Goal: Task Accomplishment & Management: Complete application form

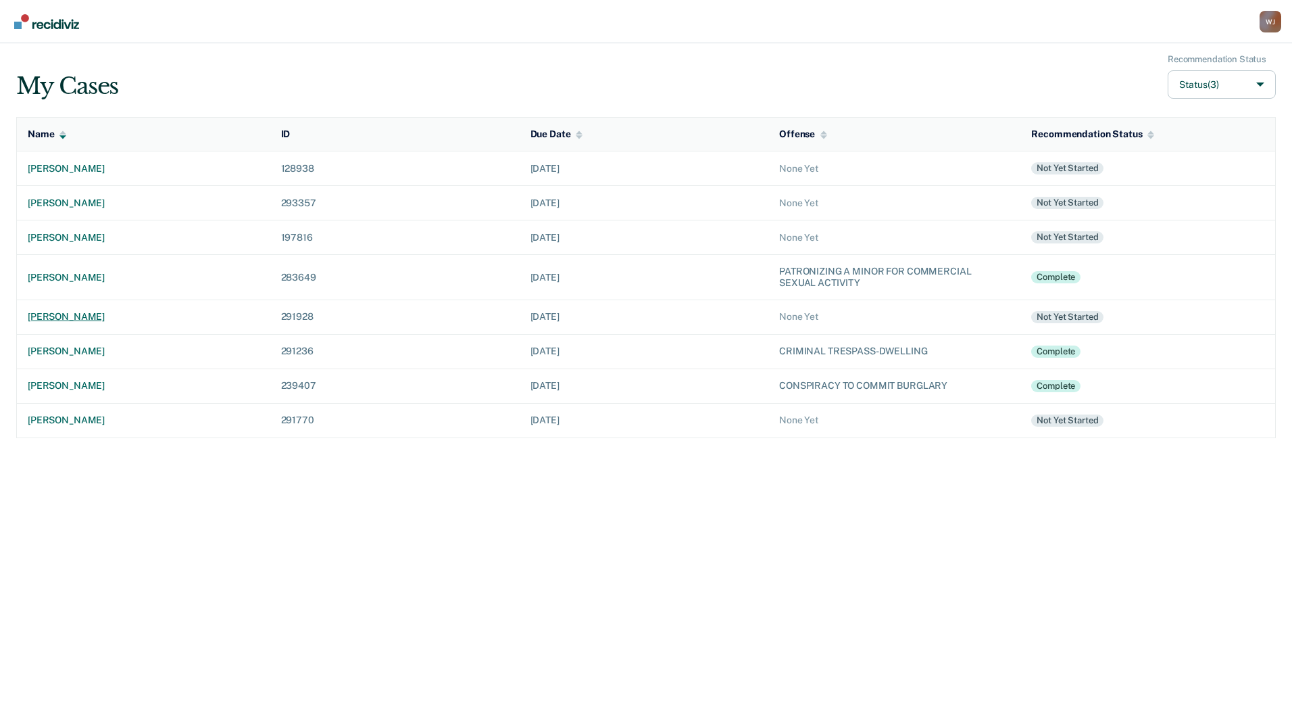
click at [107, 318] on div "[PERSON_NAME]" at bounding box center [144, 316] width 232 height 11
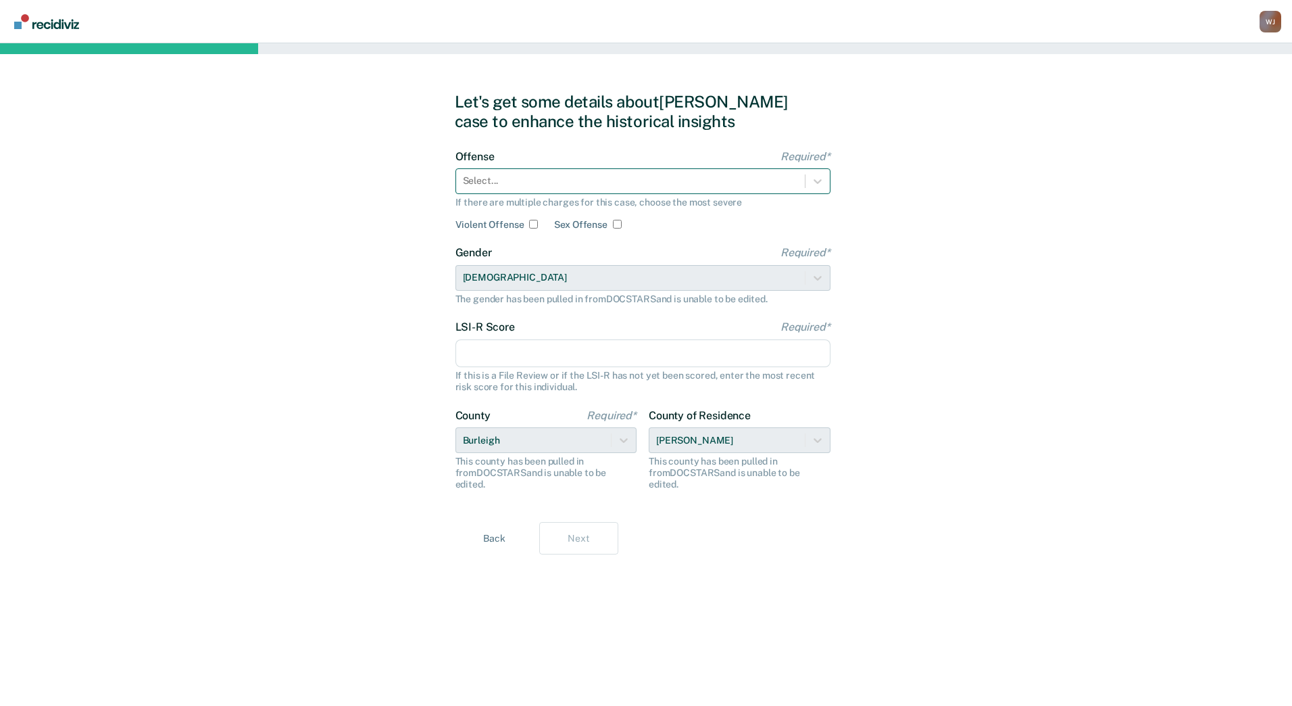
click at [655, 178] on div at bounding box center [630, 181] width 335 height 14
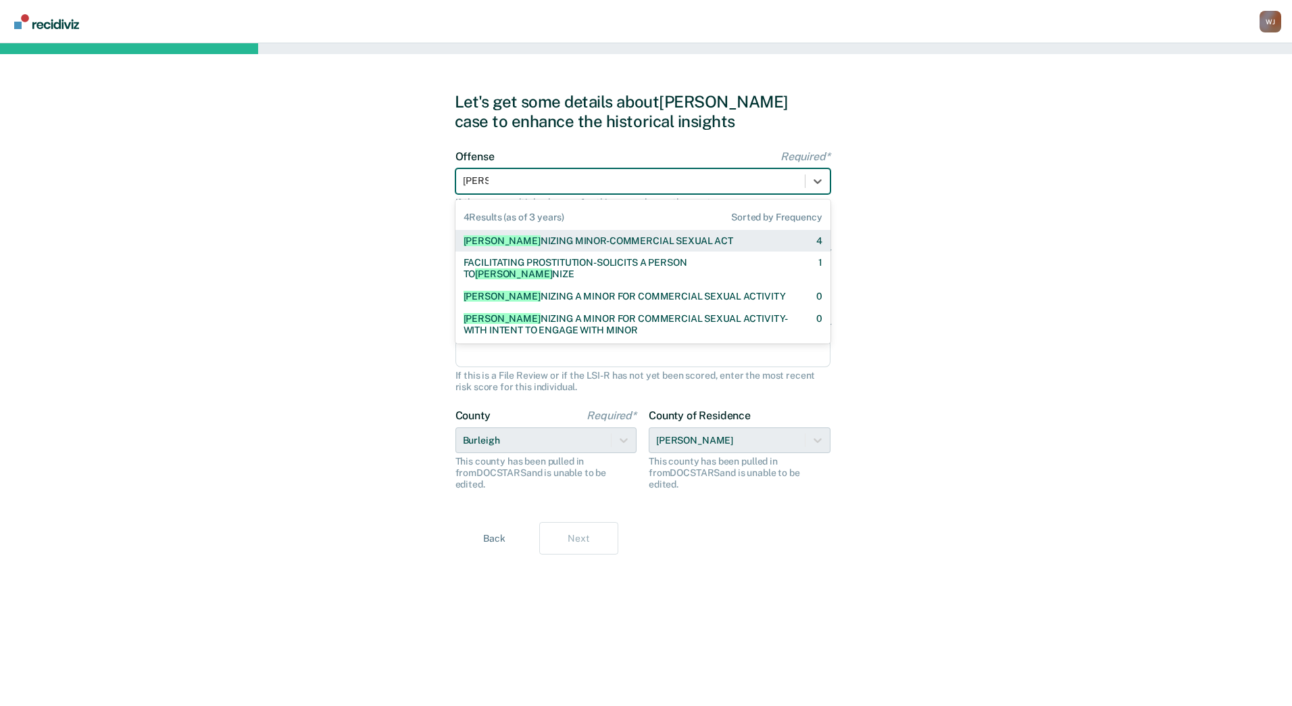
type input "patron"
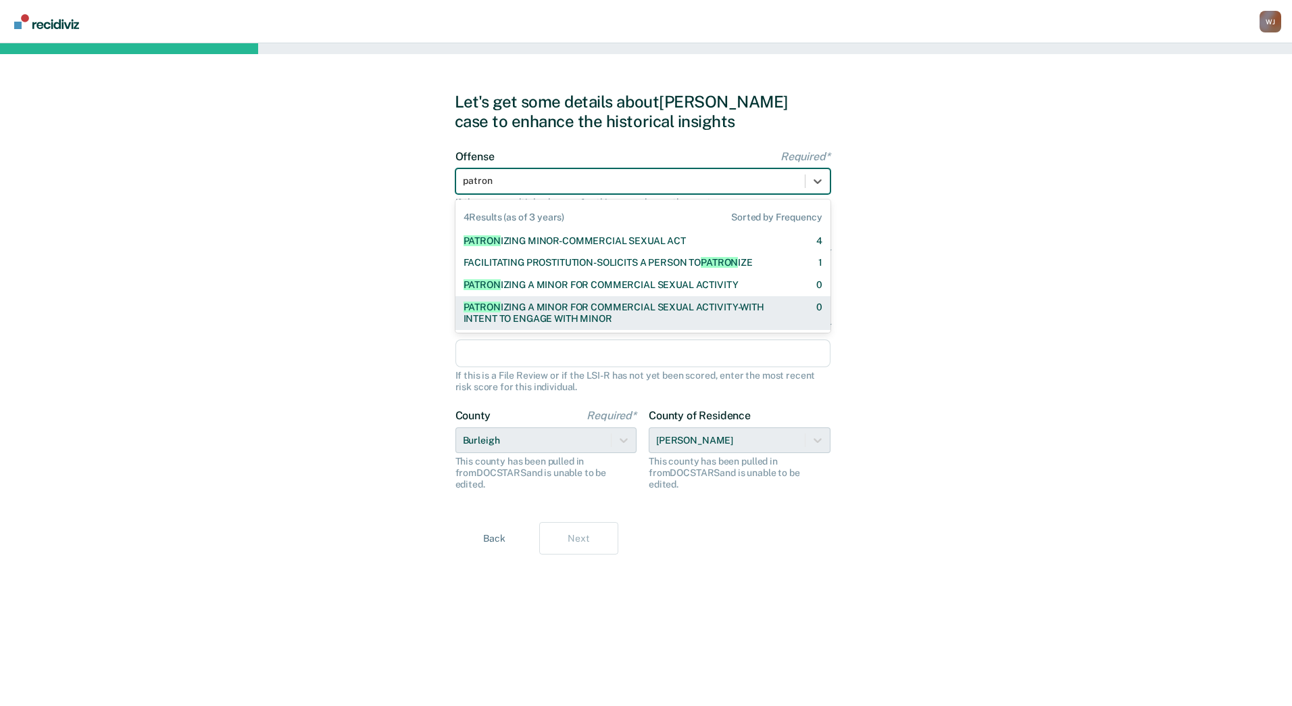
click at [593, 314] on div "PATRON IZING A MINOR FOR COMMERCIAL SEXUAL ACTIVITY-WITH INTENT TO ENGAGE WITH …" at bounding box center [628, 312] width 329 height 23
checkbox input "true"
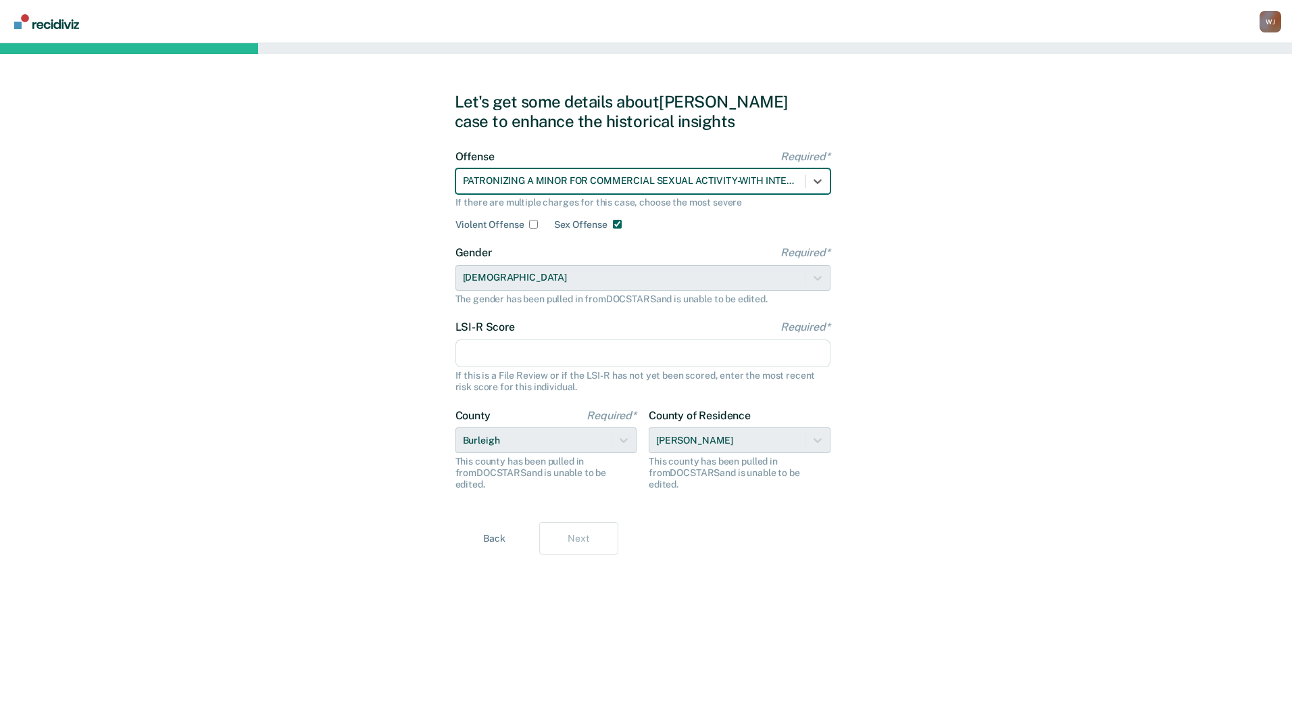
click at [637, 355] on input "LSI-R Score Required*" at bounding box center [643, 353] width 375 height 28
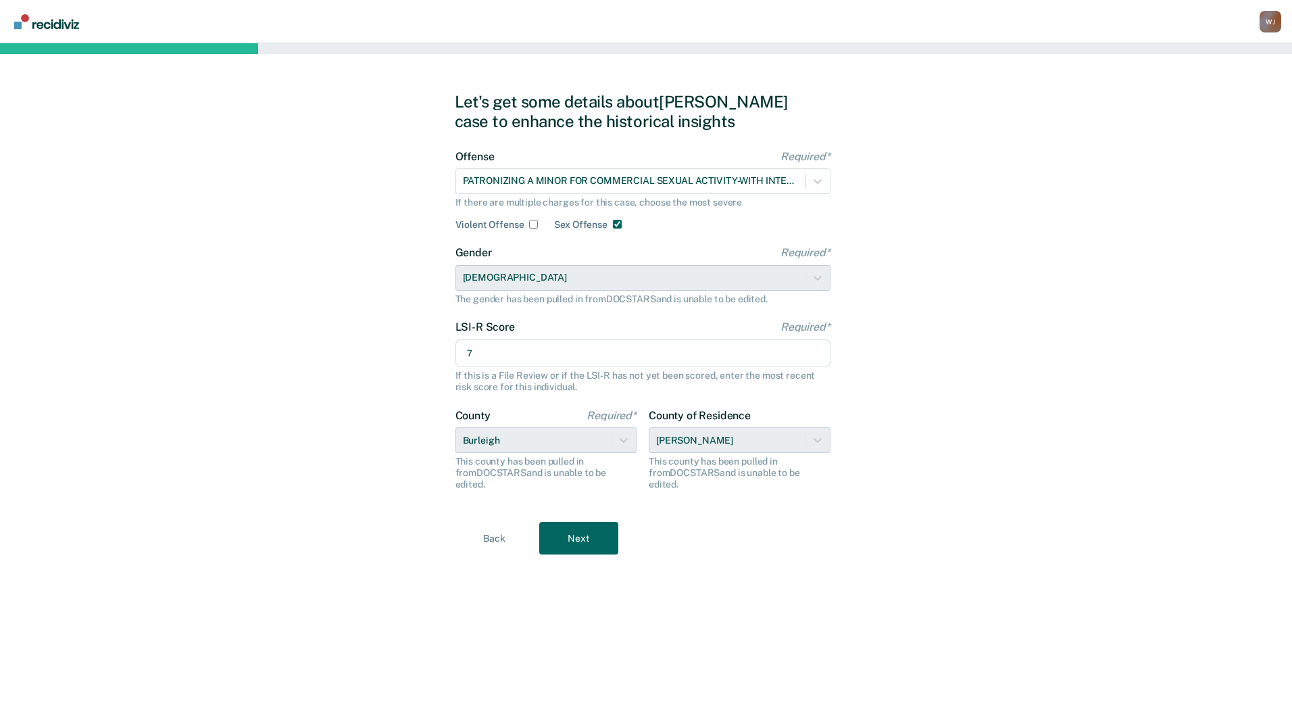
type input "7"
click at [639, 437] on div "County Required* Burleigh This county has been pulled in from DOCSTARS and is u…" at bounding box center [643, 449] width 375 height 81
click at [597, 531] on button "Next" at bounding box center [578, 538] width 79 height 32
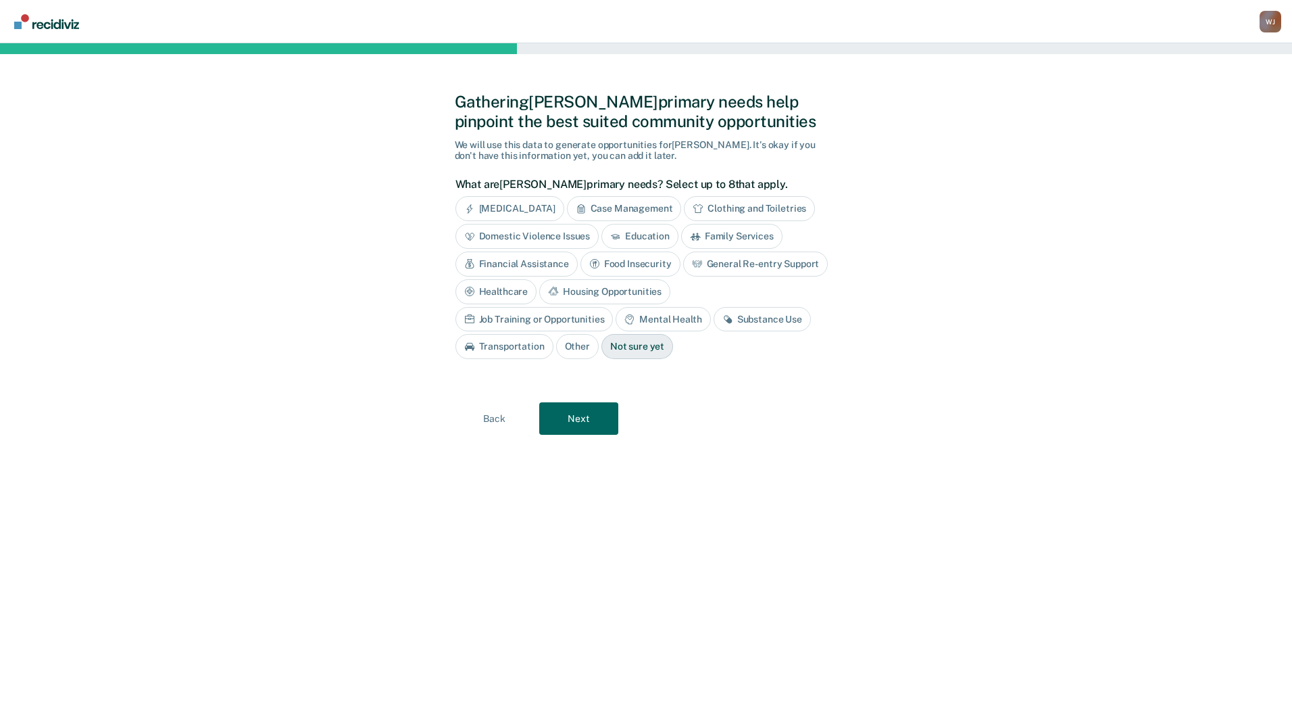
click at [616, 325] on div "Mental Health" at bounding box center [663, 319] width 95 height 25
click at [581, 423] on button "Next" at bounding box center [578, 418] width 79 height 32
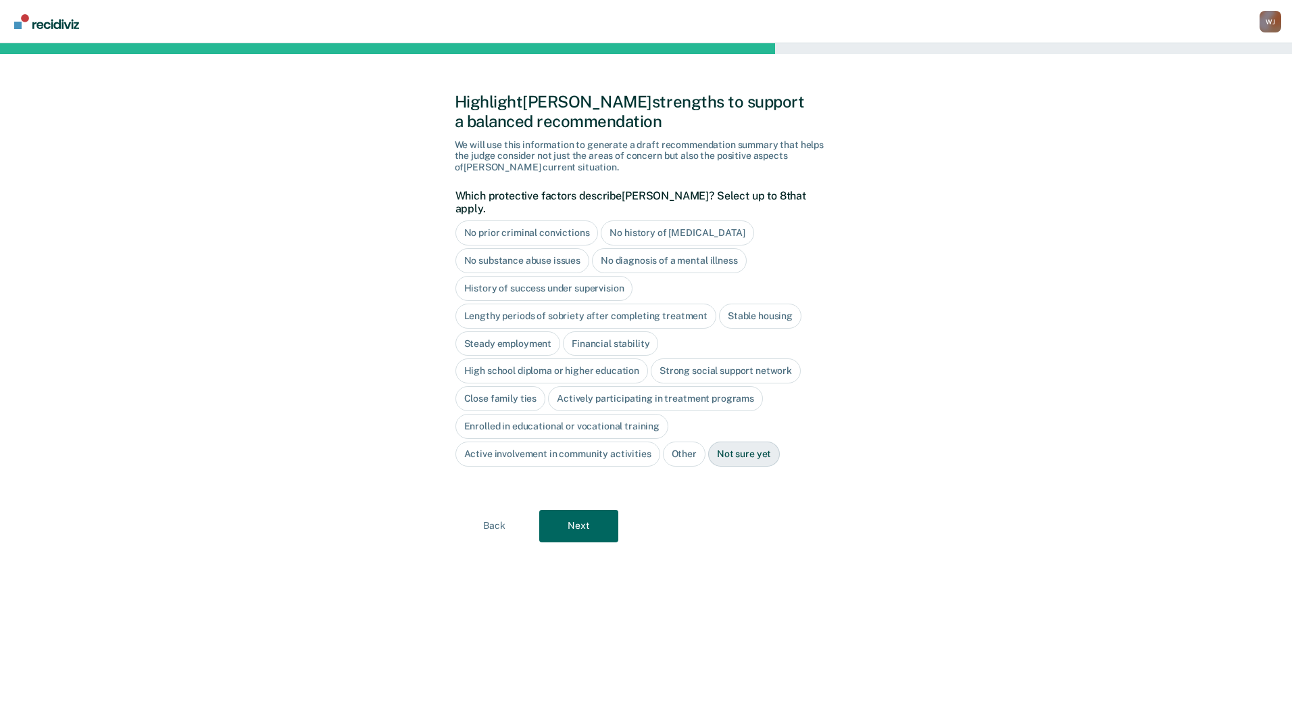
click at [695, 220] on div "No history of [MEDICAL_DATA]" at bounding box center [677, 232] width 153 height 25
click at [547, 220] on div "No prior criminal convictions" at bounding box center [527, 232] width 143 height 25
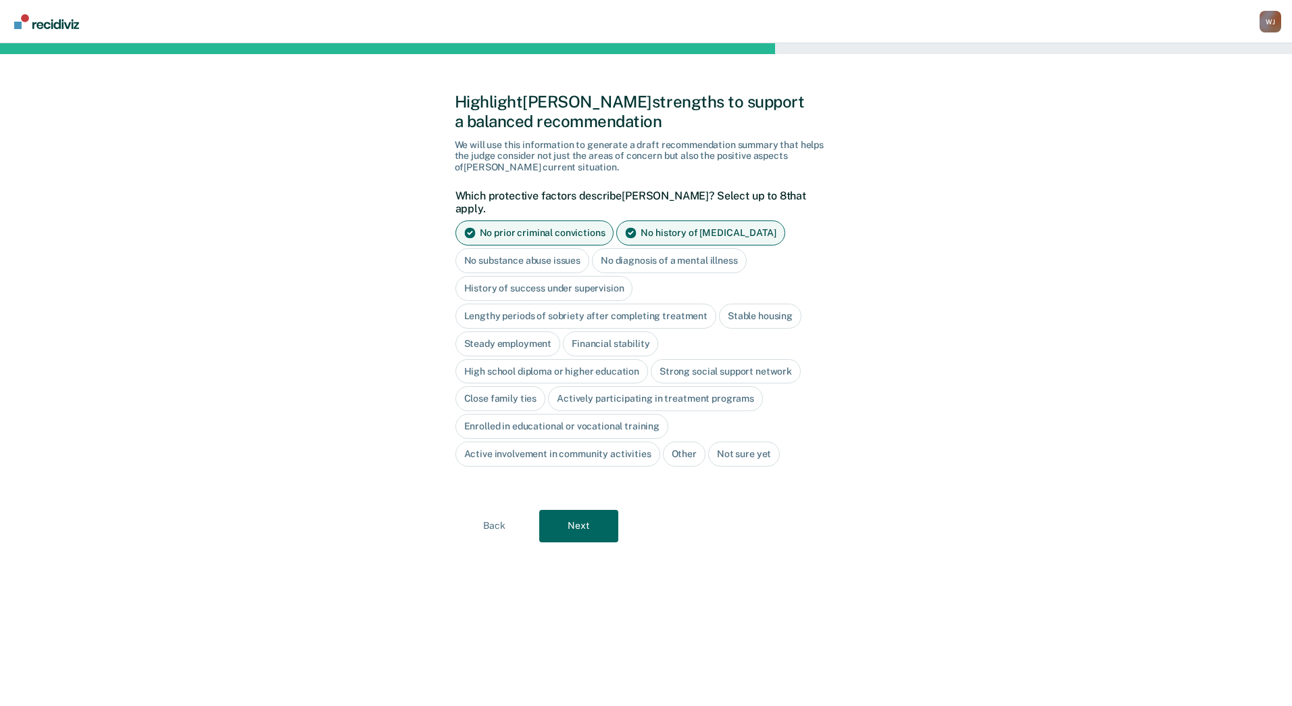
click at [529, 251] on div "No substance abuse issues" at bounding box center [523, 260] width 134 height 25
click at [759, 303] on div "Stable housing" at bounding box center [760, 315] width 82 height 25
click at [637, 339] on div "Financial stability" at bounding box center [610, 343] width 95 height 25
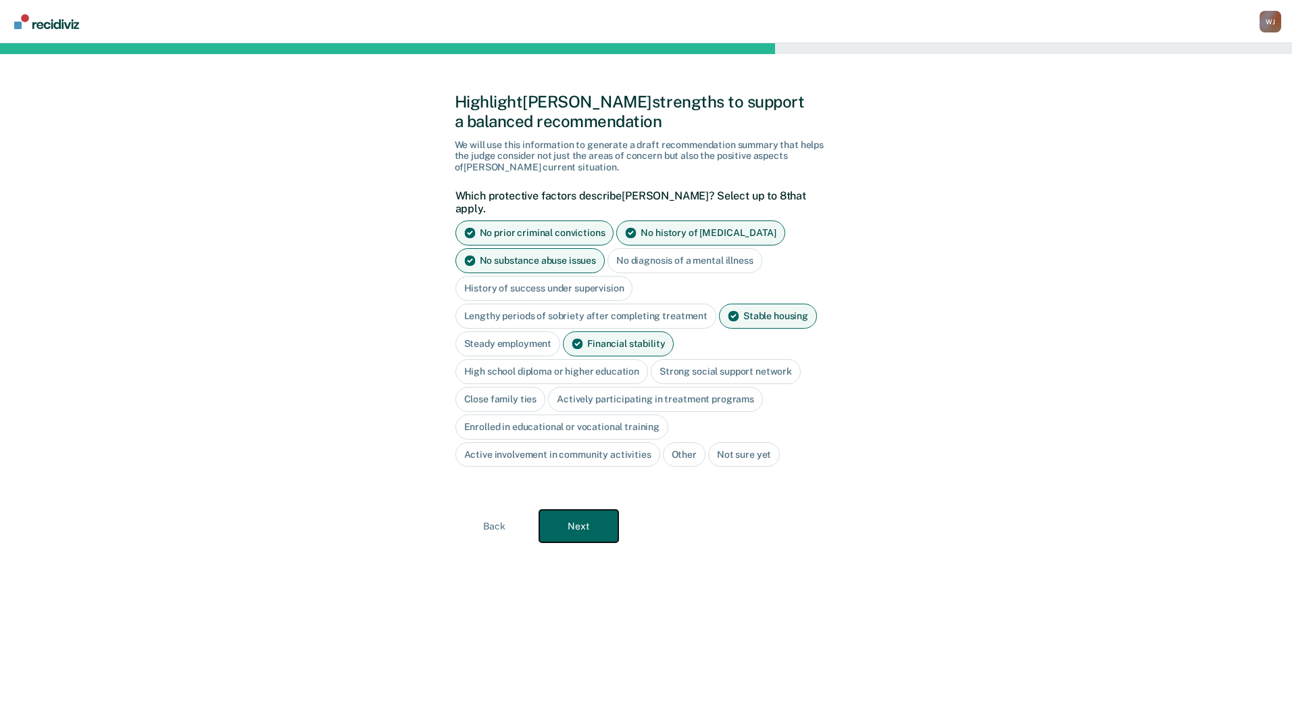
click at [584, 515] on button "Next" at bounding box center [578, 526] width 79 height 32
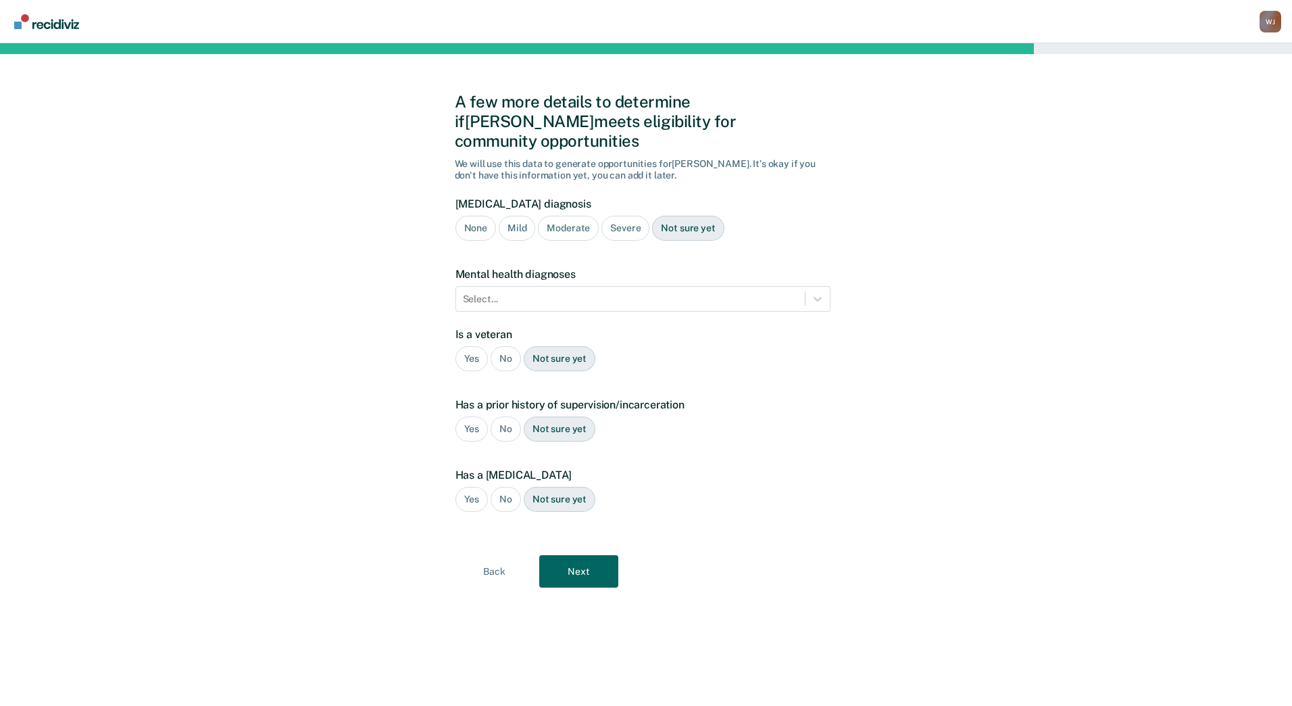
click at [472, 216] on div "None" at bounding box center [476, 228] width 41 height 25
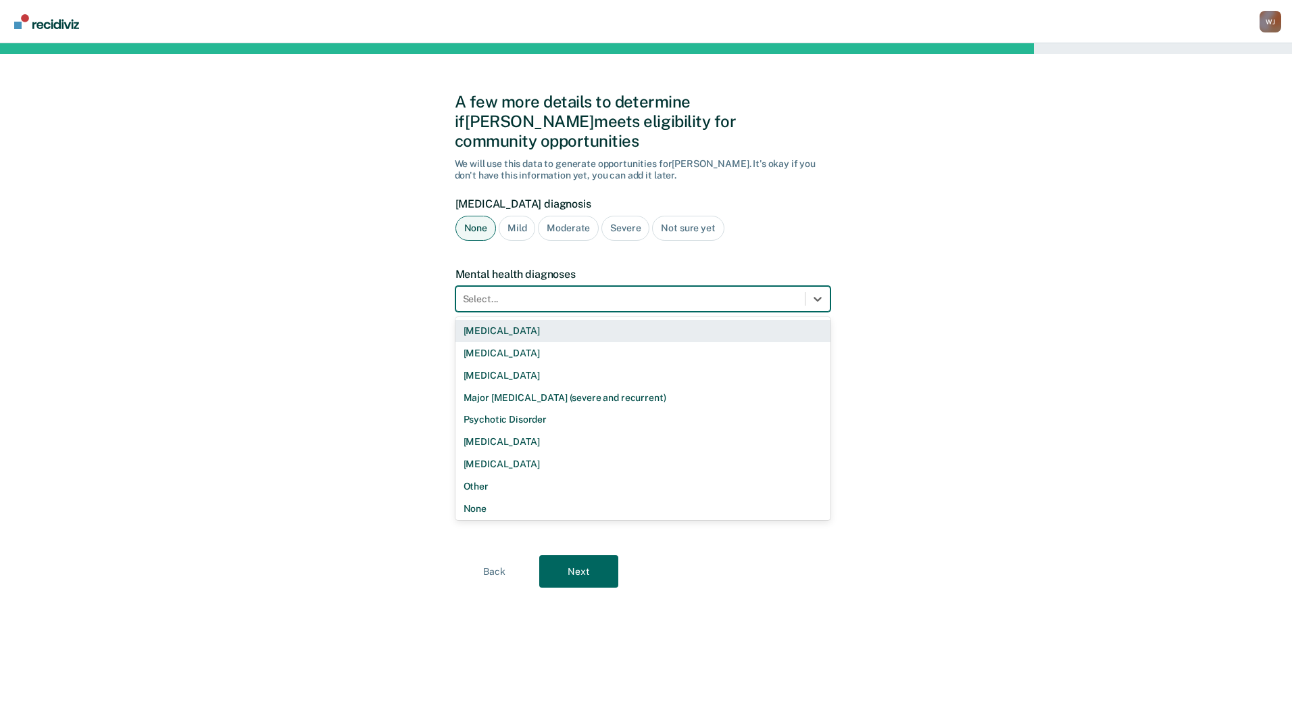
click at [755, 289] on div "Select..." at bounding box center [630, 299] width 349 height 20
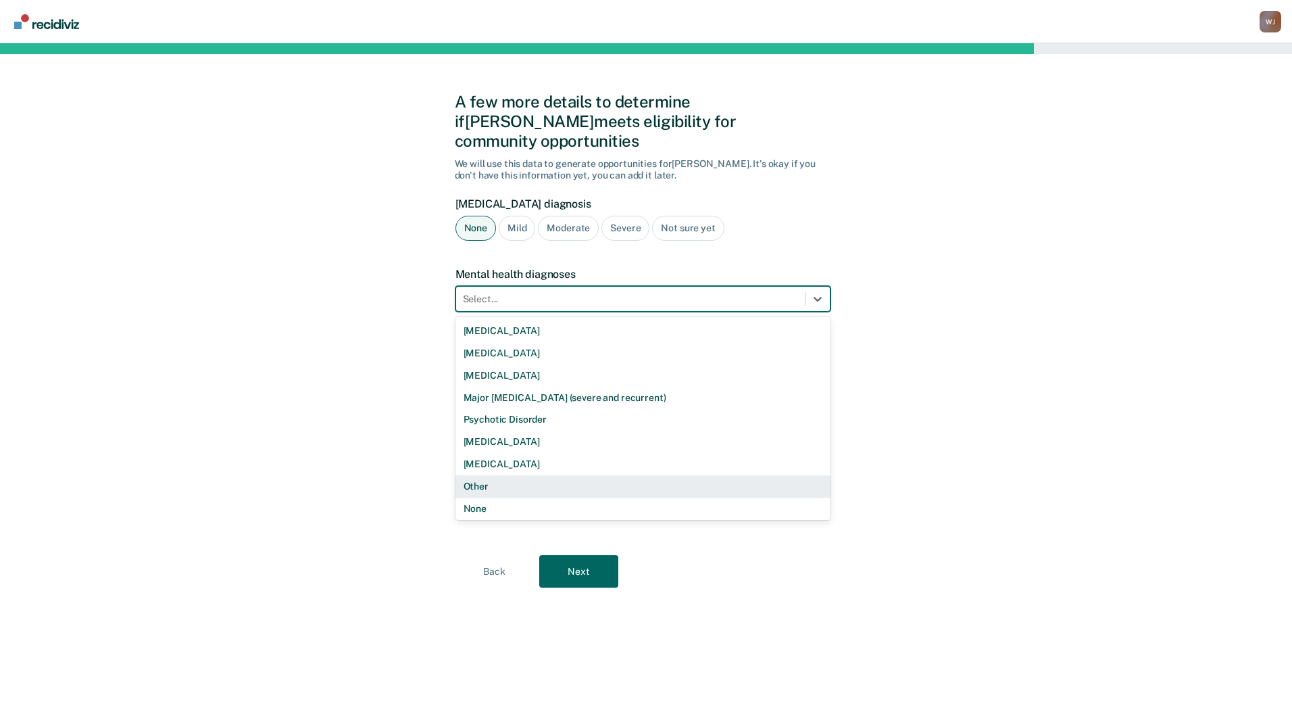
click at [495, 475] on div "Other" at bounding box center [643, 486] width 375 height 22
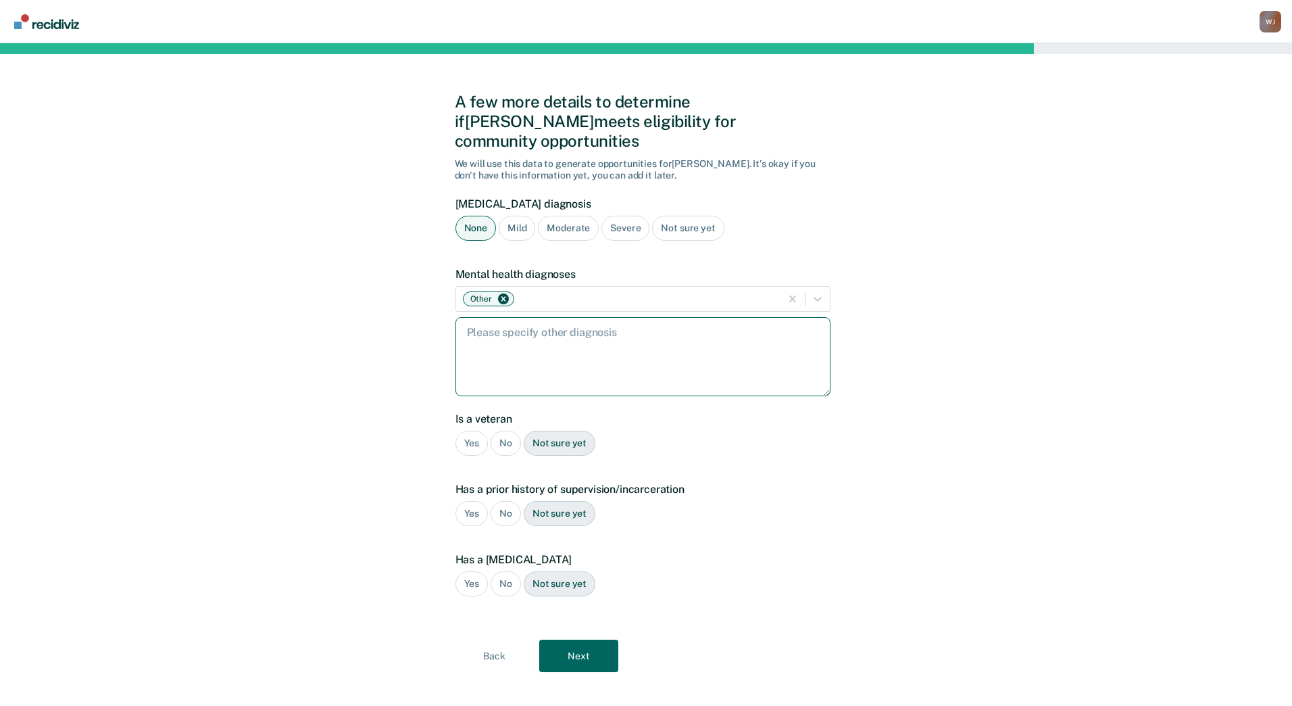
click at [518, 342] on textarea at bounding box center [643, 356] width 375 height 79
type textarea "[MEDICAL_DATA]"
click at [482, 431] on div "Yes" at bounding box center [472, 443] width 33 height 25
click at [508, 501] on div "No" at bounding box center [506, 513] width 30 height 25
click at [503, 571] on div "No" at bounding box center [506, 583] width 30 height 25
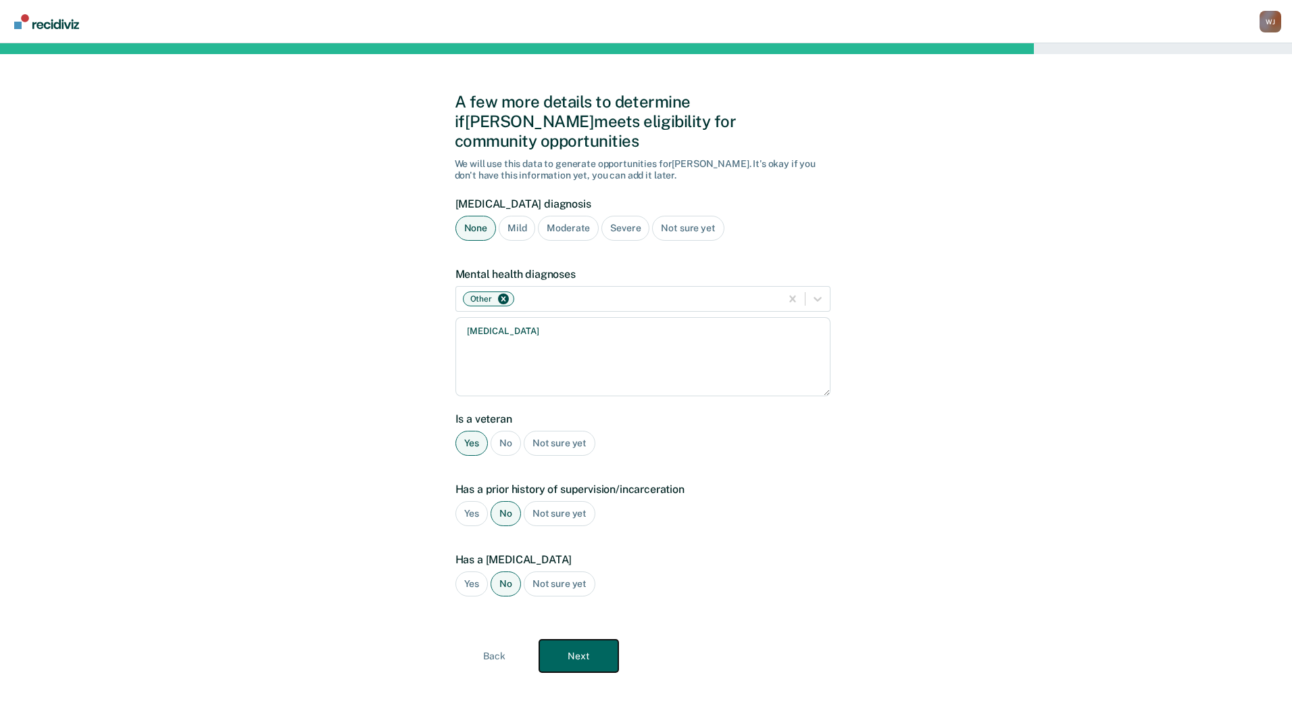
click at [558, 639] on button "Next" at bounding box center [578, 655] width 79 height 32
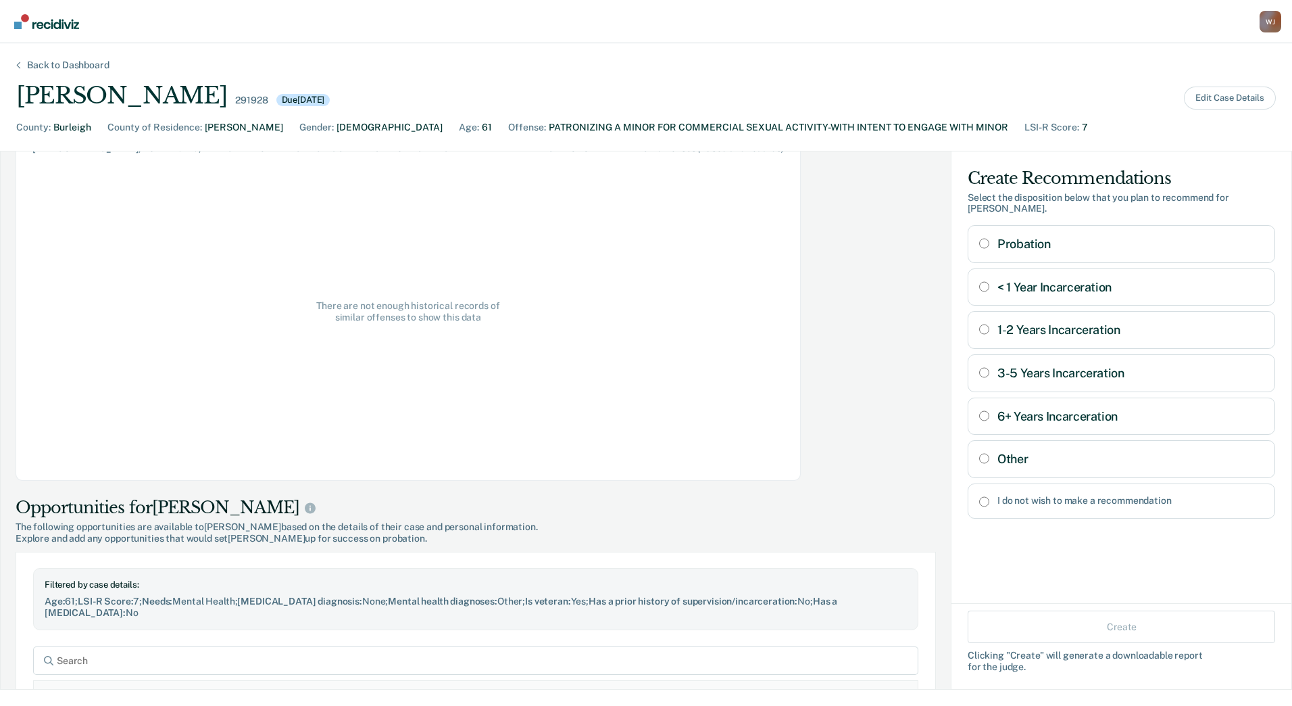
scroll to position [305, 0]
click at [979, 453] on input "Other" at bounding box center [984, 458] width 10 height 11
radio input "true"
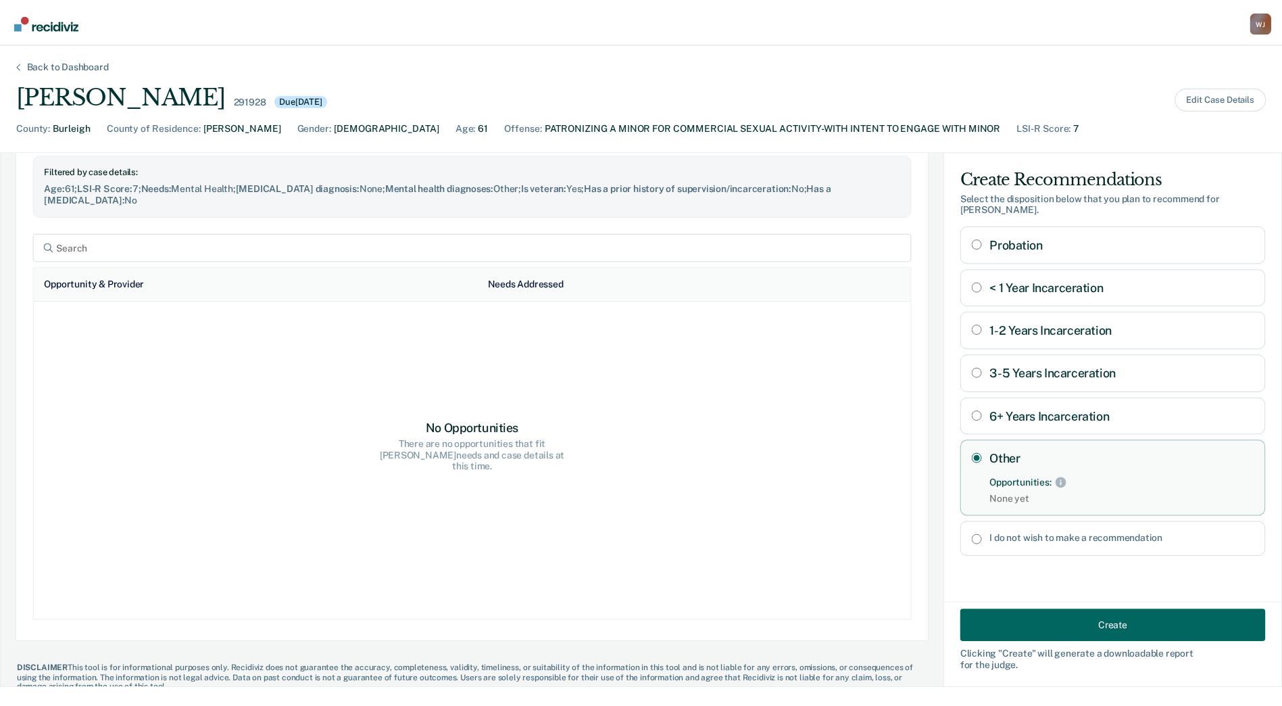
scroll to position [741, 0]
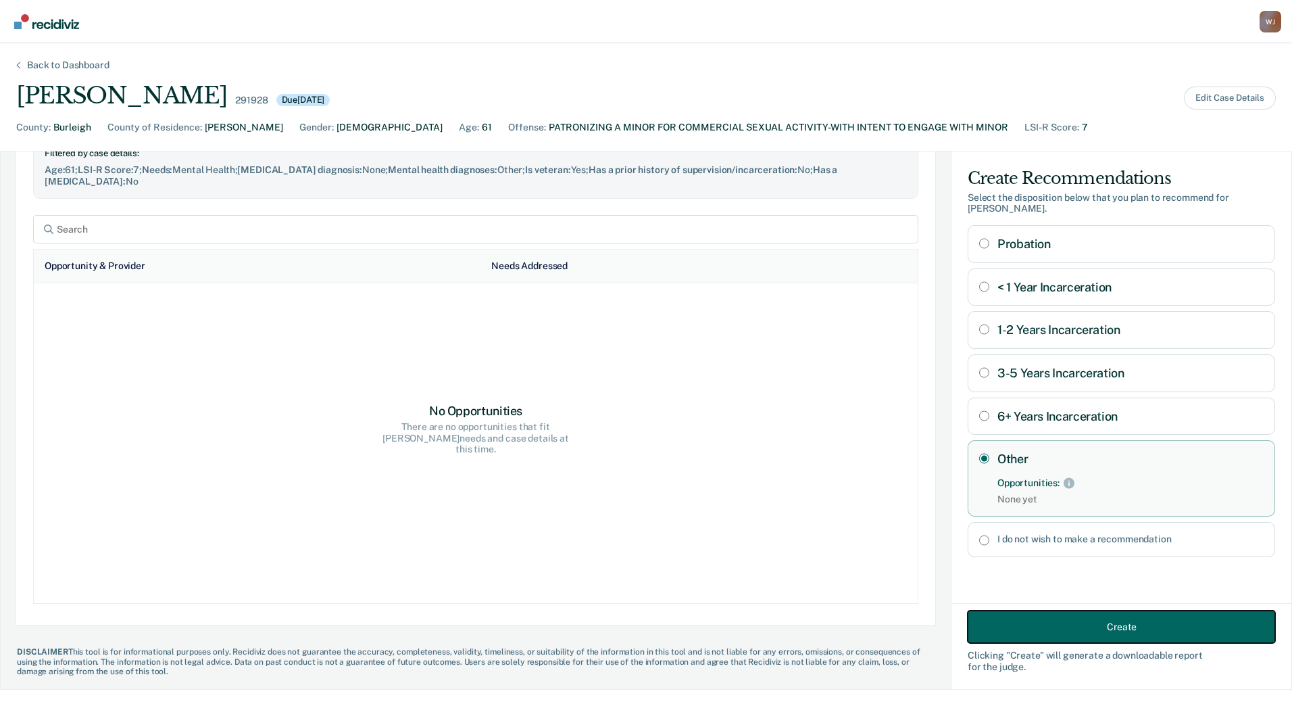
click at [1065, 633] on button "Create" at bounding box center [1122, 626] width 308 height 32
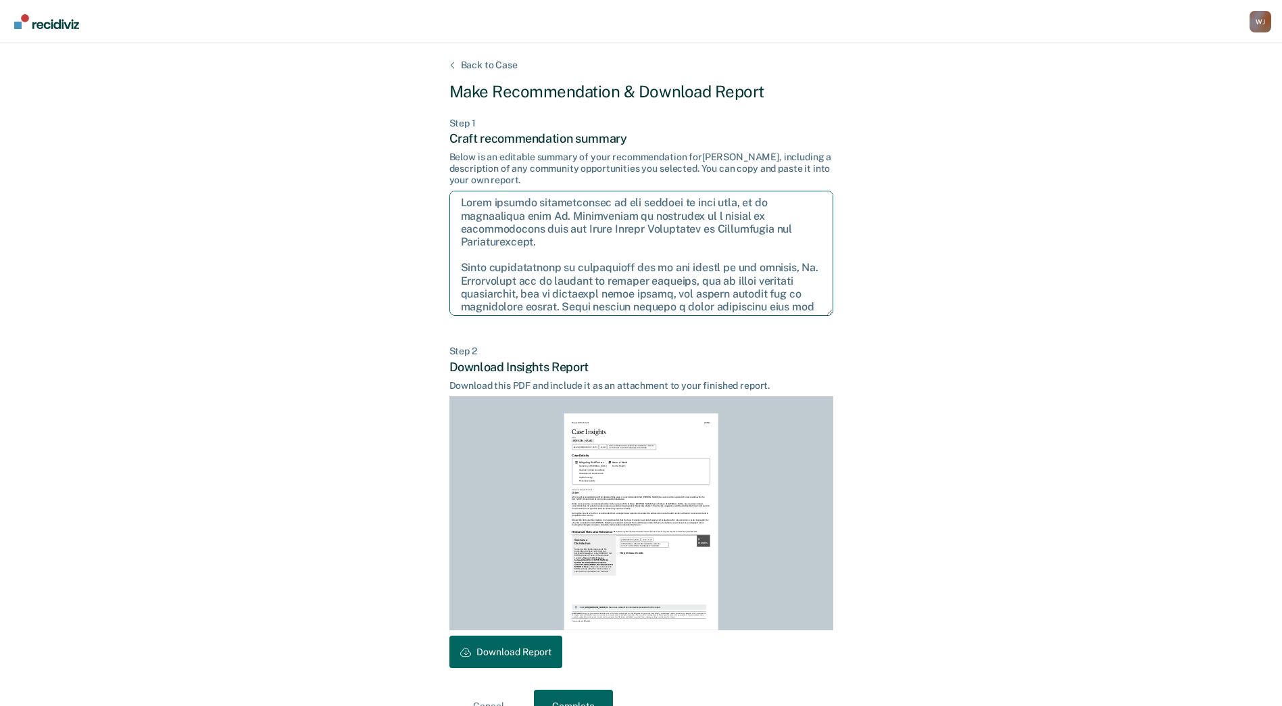
scroll to position [0, 0]
drag, startPoint x: 609, startPoint y: 305, endPoint x: 454, endPoint y: 203, distance: 185.0
click at [454, 203] on textarea at bounding box center [641, 253] width 384 height 125
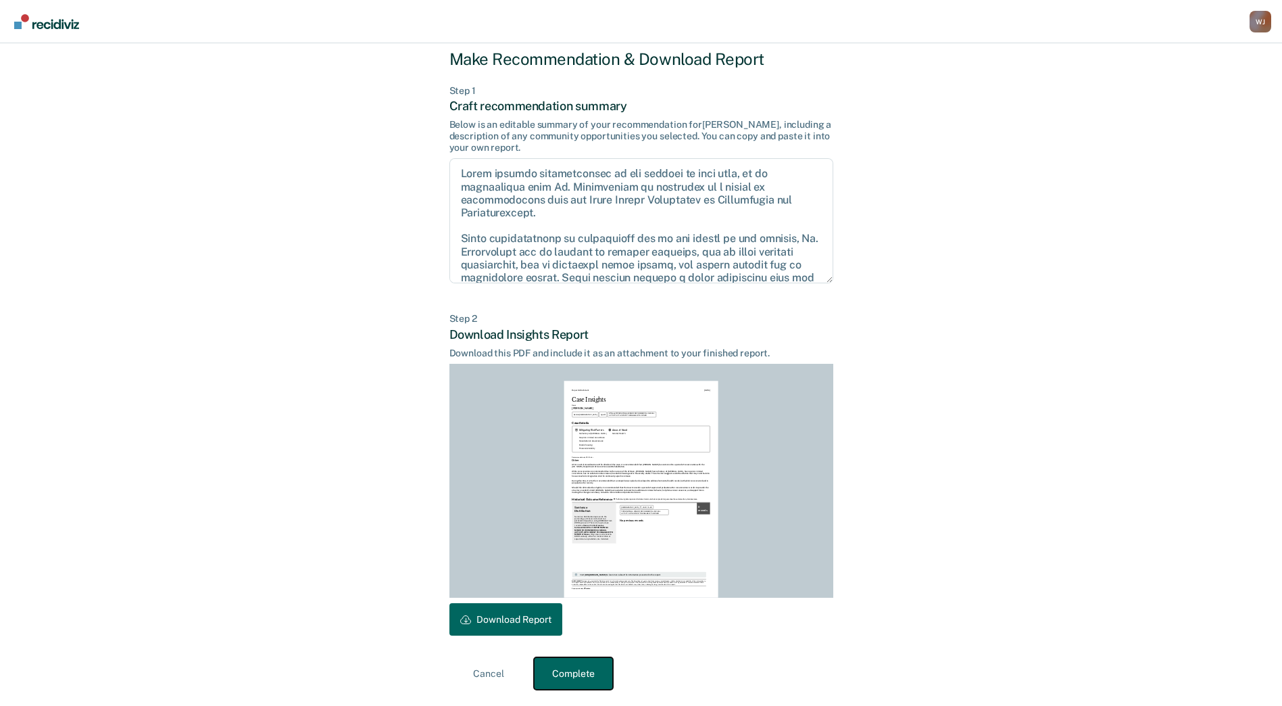
click at [574, 677] on button "Complete" at bounding box center [573, 673] width 79 height 32
